Goal: Find specific page/section: Find specific page/section

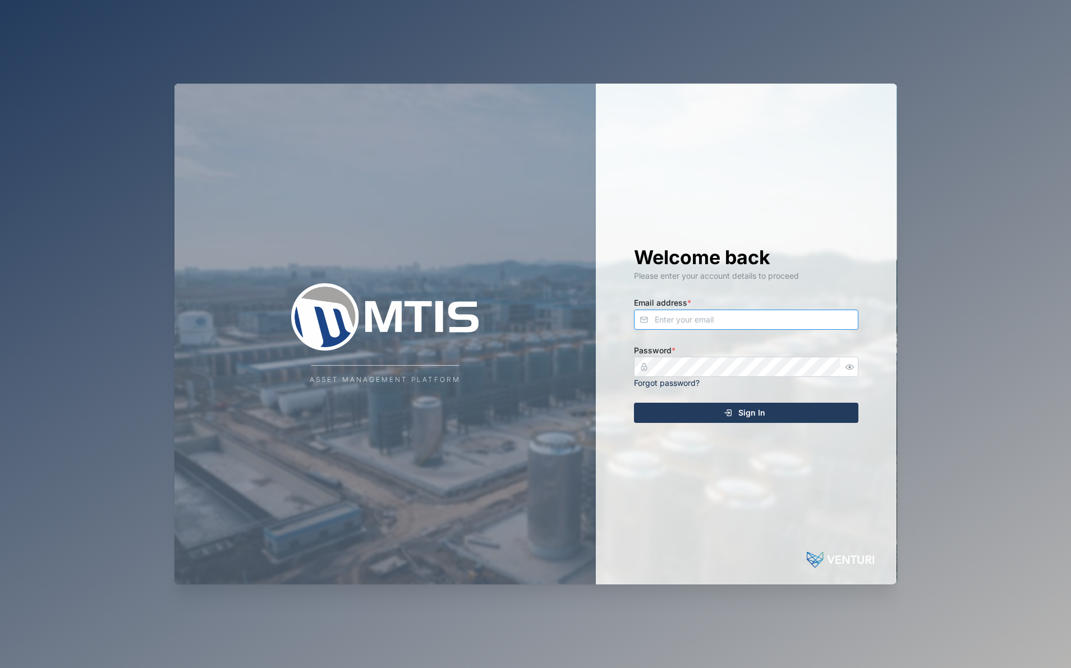
type input "[EMAIL_ADDRESS][DOMAIN_NAME]"
click at [746, 412] on button "Sign In" at bounding box center [746, 413] width 224 height 20
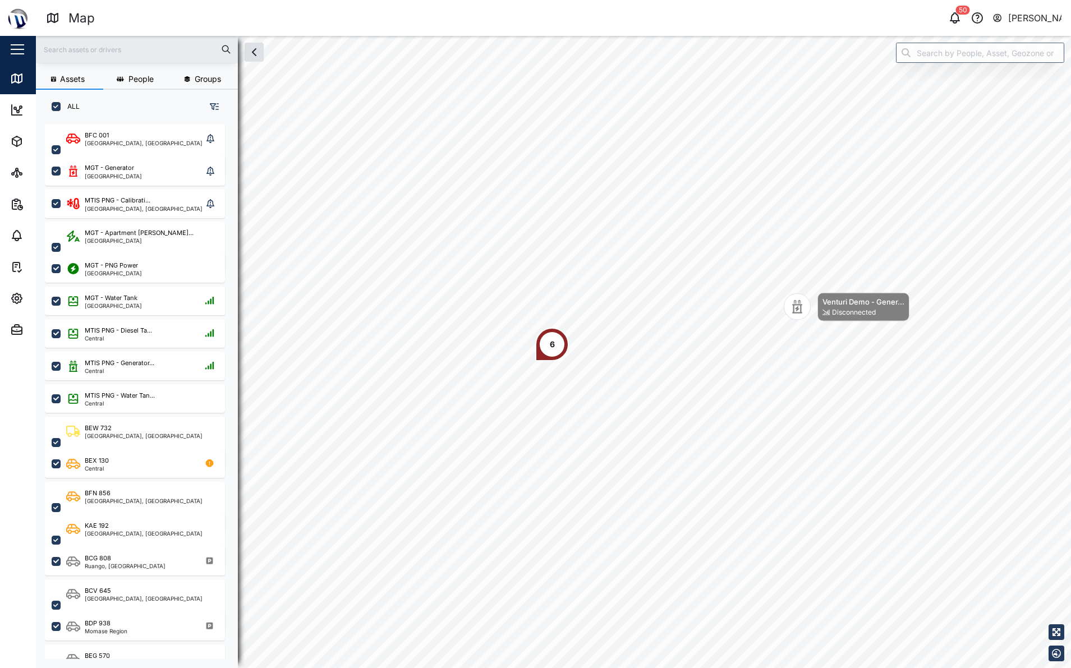
scroll to position [531, 176]
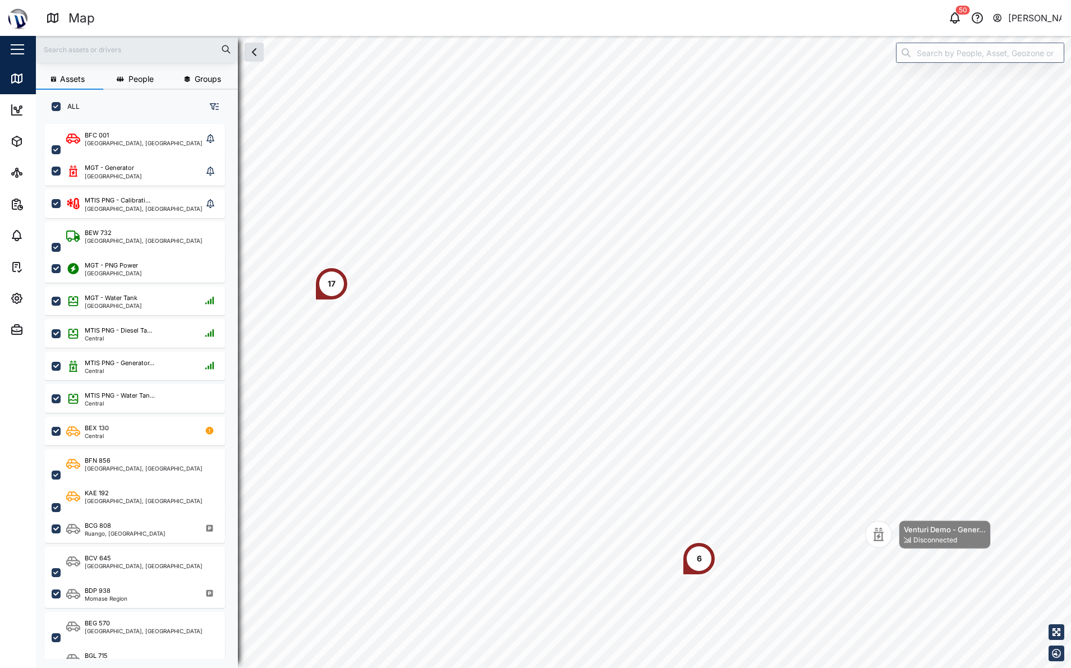
click at [711, 565] on div "6" at bounding box center [699, 559] width 34 height 34
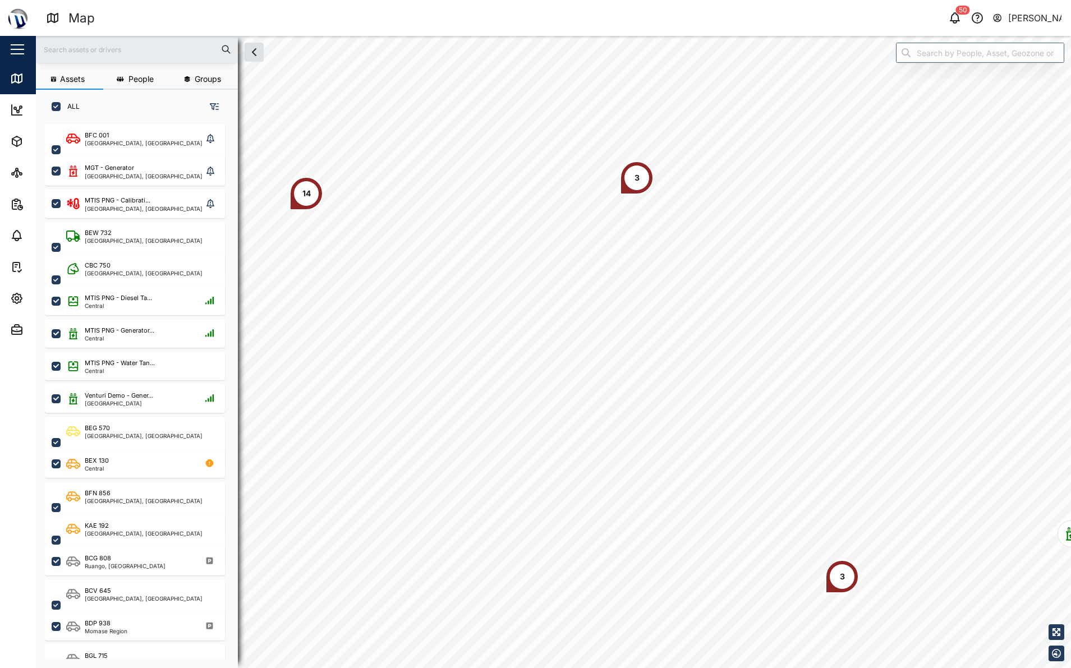
click at [643, 170] on div "3" at bounding box center [637, 178] width 34 height 34
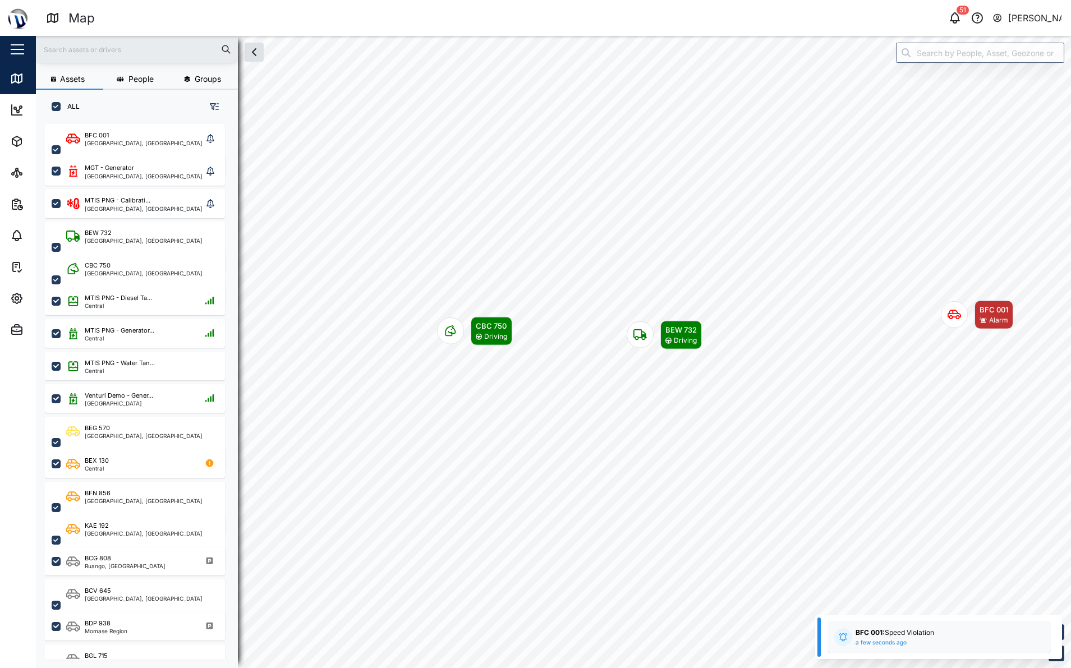
click at [949, 320] on icon "Map marker" at bounding box center [953, 314] width 13 height 13
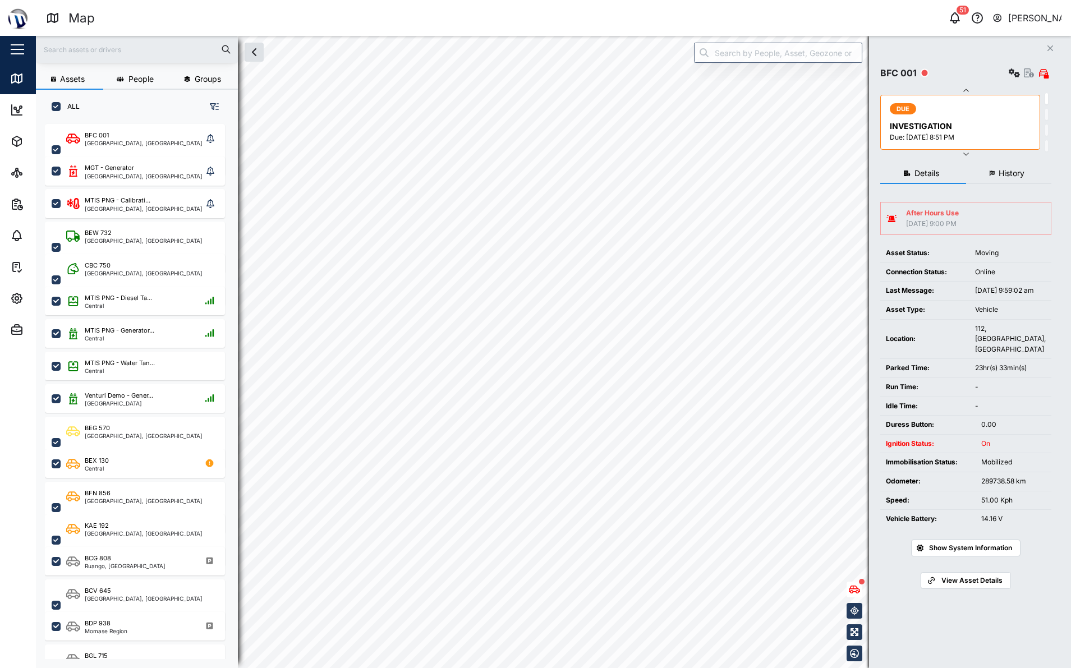
click at [988, 215] on div "After Hours Use [DATE] 9:00 PM" at bounding box center [965, 218] width 159 height 21
click at [946, 223] on div "[DATE] 9:00 PM" at bounding box center [932, 224] width 53 height 11
drag, startPoint x: 940, startPoint y: 215, endPoint x: 928, endPoint y: 214, distance: 12.9
click at [940, 215] on div "After Hours Use" at bounding box center [932, 213] width 53 height 11
click at [891, 216] on icon at bounding box center [891, 217] width 11 height 9
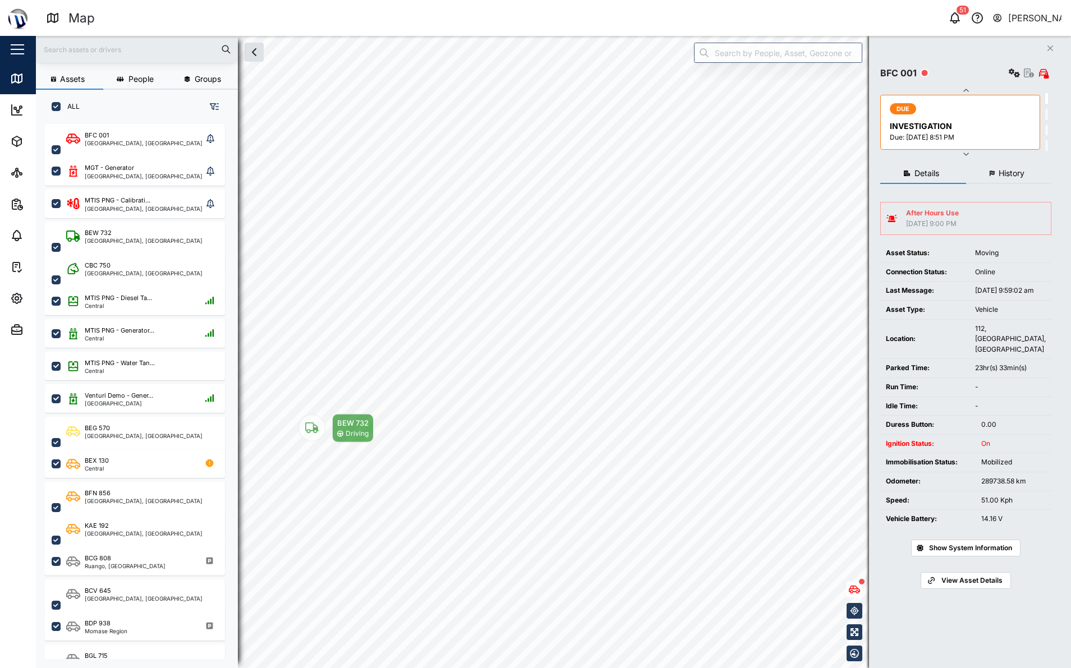
click at [891, 216] on icon at bounding box center [891, 218] width 11 height 7
click at [891, 216] on icon at bounding box center [891, 217] width 11 height 9
click at [891, 216] on icon at bounding box center [891, 217] width 11 height 8
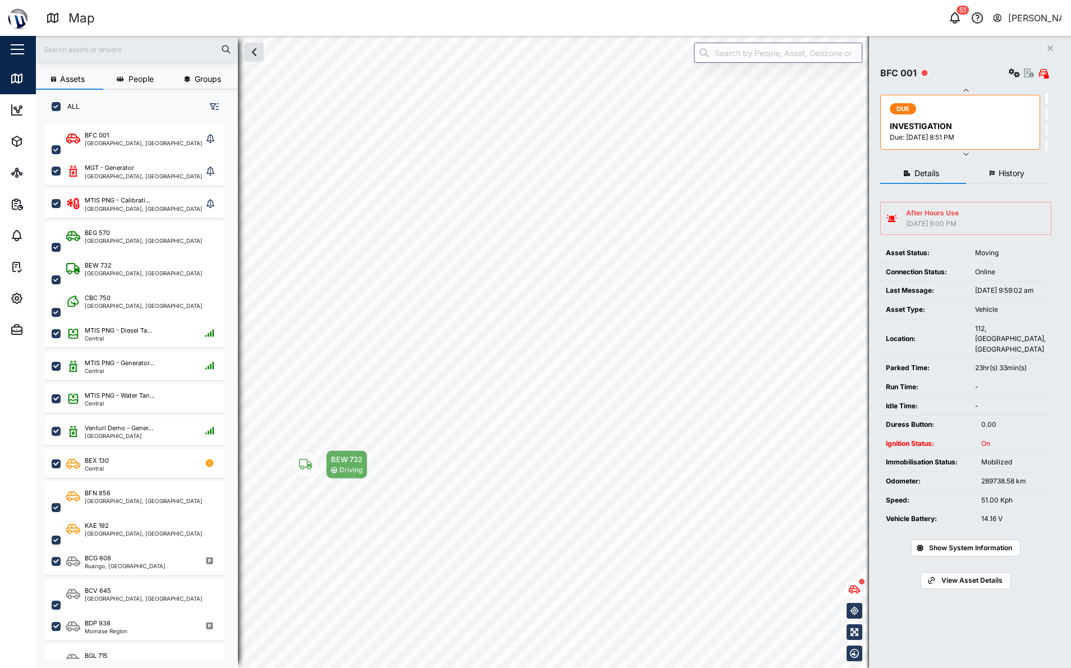
click at [891, 216] on icon at bounding box center [891, 218] width 11 height 8
click at [891, 216] on icon at bounding box center [891, 218] width 11 height 7
click at [891, 216] on icon at bounding box center [891, 218] width 11 height 8
